Goal: Information Seeking & Learning: Learn about a topic

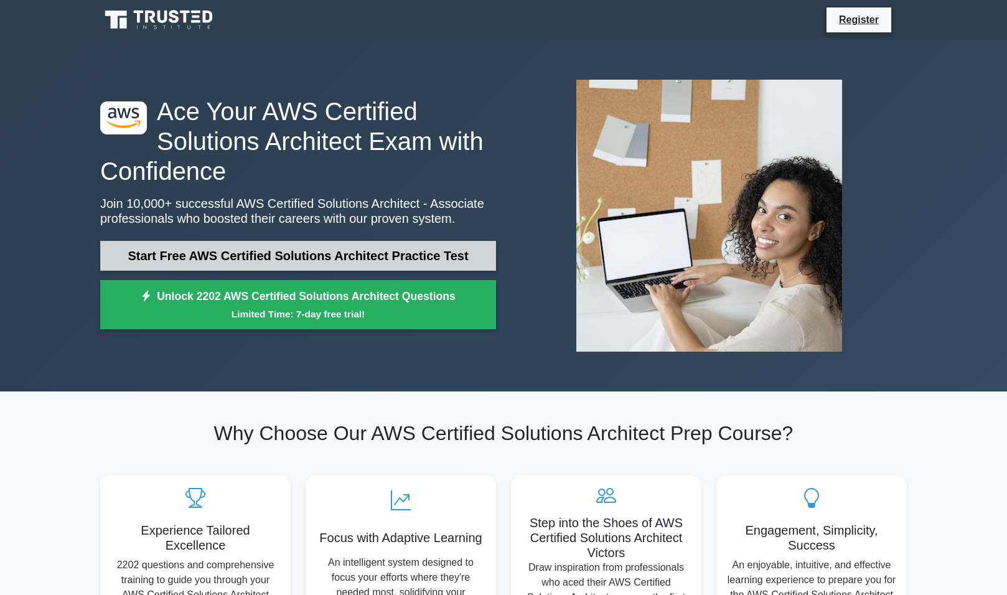
click at [469, 253] on link "Start Free AWS Certified Solutions Architect Practice Test" at bounding box center [298, 256] width 396 height 30
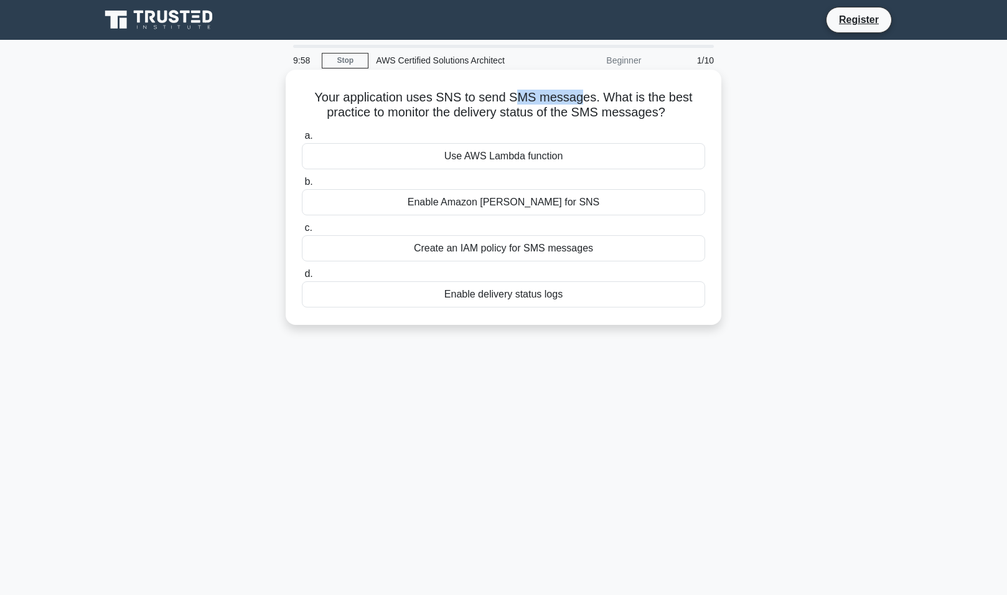
drag, startPoint x: 521, startPoint y: 95, endPoint x: 582, endPoint y: 95, distance: 61.0
click at [582, 95] on h5 "Your application uses SNS to send SMS messages. What is the best practice to mo…" at bounding box center [504, 105] width 406 height 31
drag, startPoint x: 459, startPoint y: 110, endPoint x: 575, endPoint y: 110, distance: 115.8
click at [575, 110] on h5 "Your application uses SNS to send SMS messages. What is the best practice to mo…" at bounding box center [504, 105] width 406 height 31
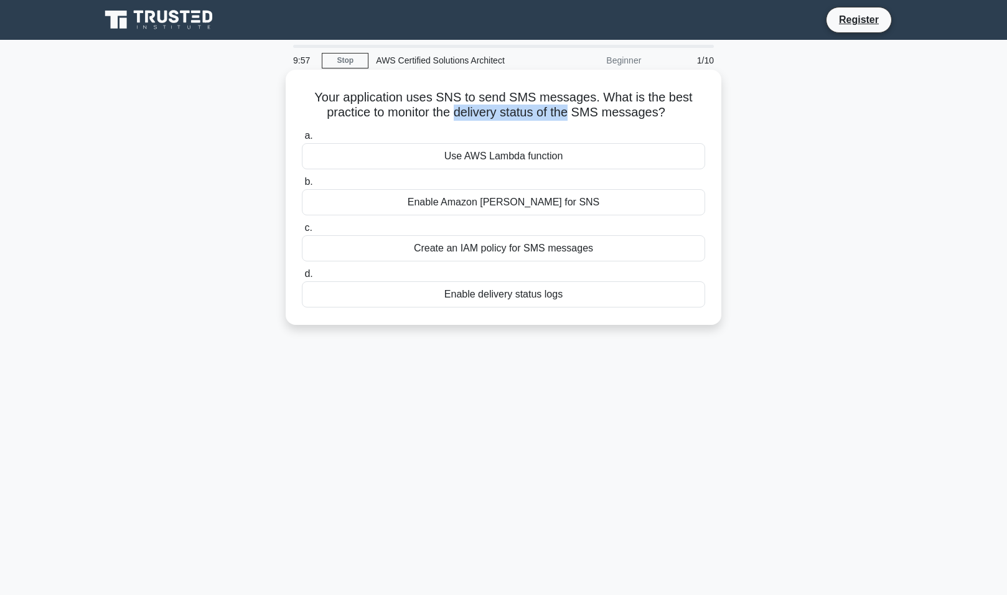
click at [575, 110] on h5 "Your application uses SNS to send SMS messages. What is the best practice to mo…" at bounding box center [504, 105] width 406 height 31
drag, startPoint x: 540, startPoint y: 111, endPoint x: 616, endPoint y: 111, distance: 75.3
click at [616, 111] on h5 "Your application uses SNS to send SMS messages. What is the best practice to mo…" at bounding box center [504, 105] width 406 height 31
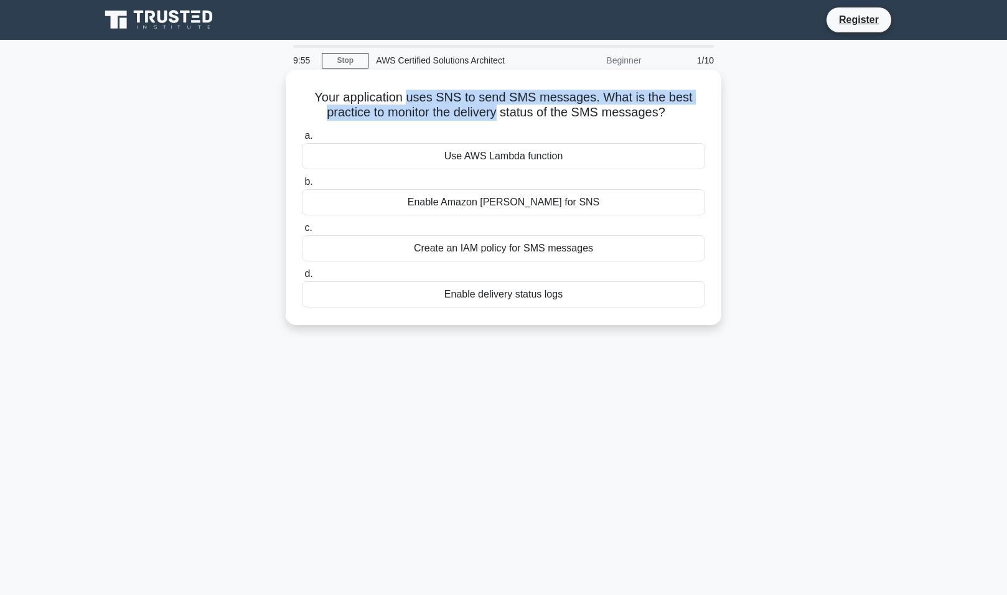
drag, startPoint x: 413, startPoint y: 103, endPoint x: 499, endPoint y: 110, distance: 86.2
click at [499, 110] on h5 "Your application uses SNS to send SMS messages. What is the best practice to mo…" at bounding box center [504, 105] width 406 height 31
drag, startPoint x: 519, startPoint y: 100, endPoint x: 588, endPoint y: 100, distance: 69.1
click at [588, 100] on h5 "Your application uses SNS to send SMS messages. What is the best practice to mo…" at bounding box center [504, 105] width 406 height 31
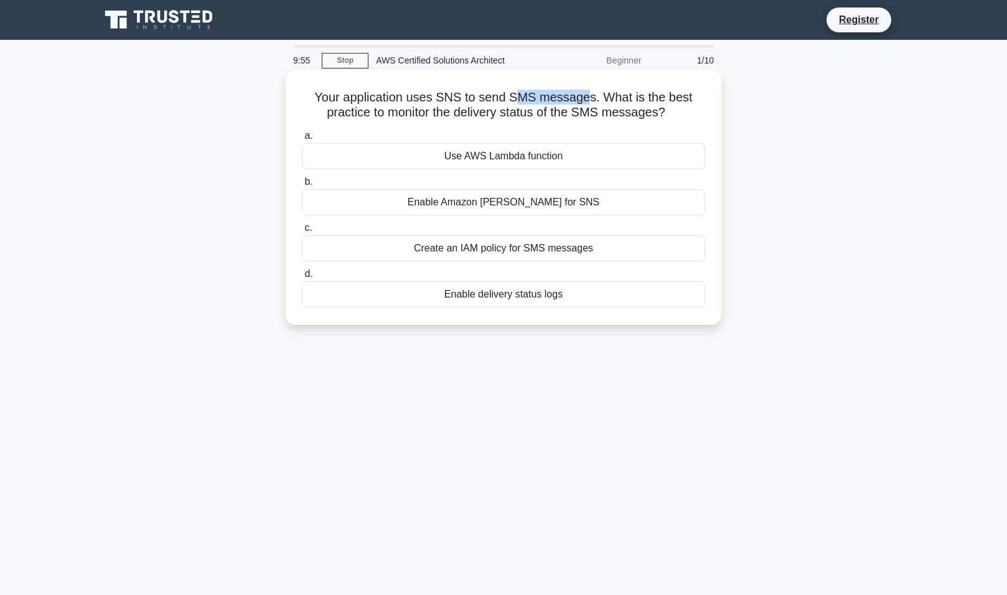
click at [589, 100] on h5 "Your application uses SNS to send SMS messages. What is the best practice to mo…" at bounding box center [504, 105] width 406 height 31
drag, startPoint x: 597, startPoint y: 96, endPoint x: 677, endPoint y: 97, distance: 80.3
click at [677, 97] on h5 "Your application uses SNS to send SMS messages. What is the best practice to mo…" at bounding box center [504, 105] width 406 height 31
click at [507, 298] on div "Enable delivery status logs" at bounding box center [503, 294] width 403 height 26
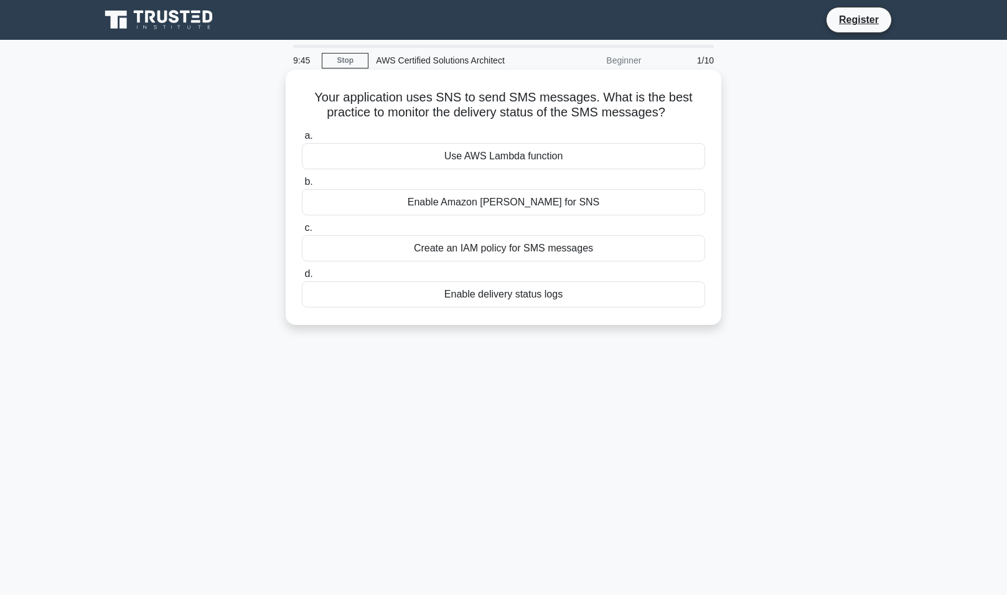
click at [302, 278] on input "d. Enable delivery status logs" at bounding box center [302, 274] width 0 height 8
